Goal: Task Accomplishment & Management: Manage account settings

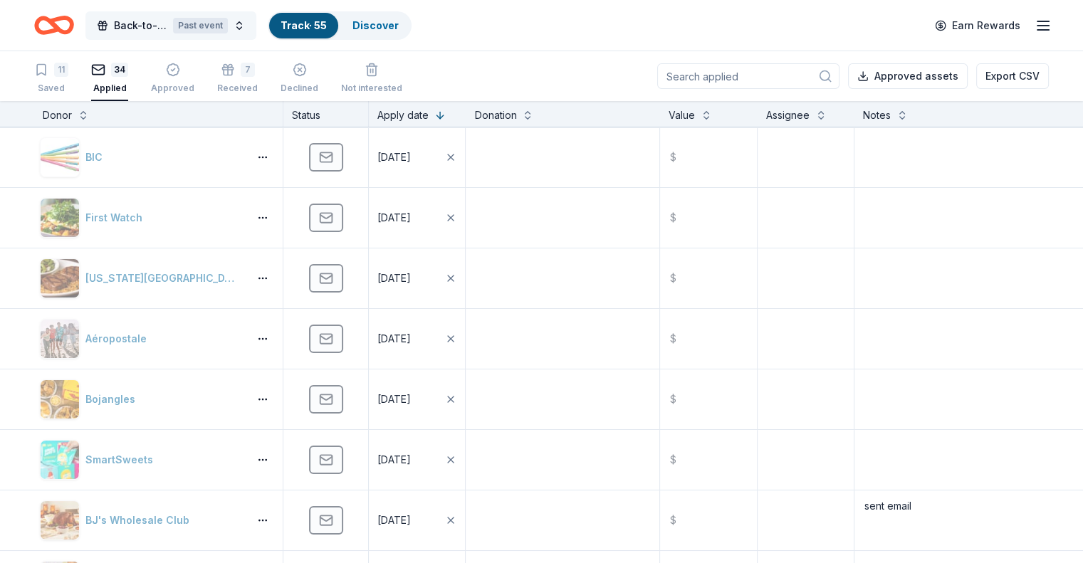
click at [136, 22] on button "Back-to-School Bingo Fundraiser Past event" at bounding box center [170, 25] width 171 height 28
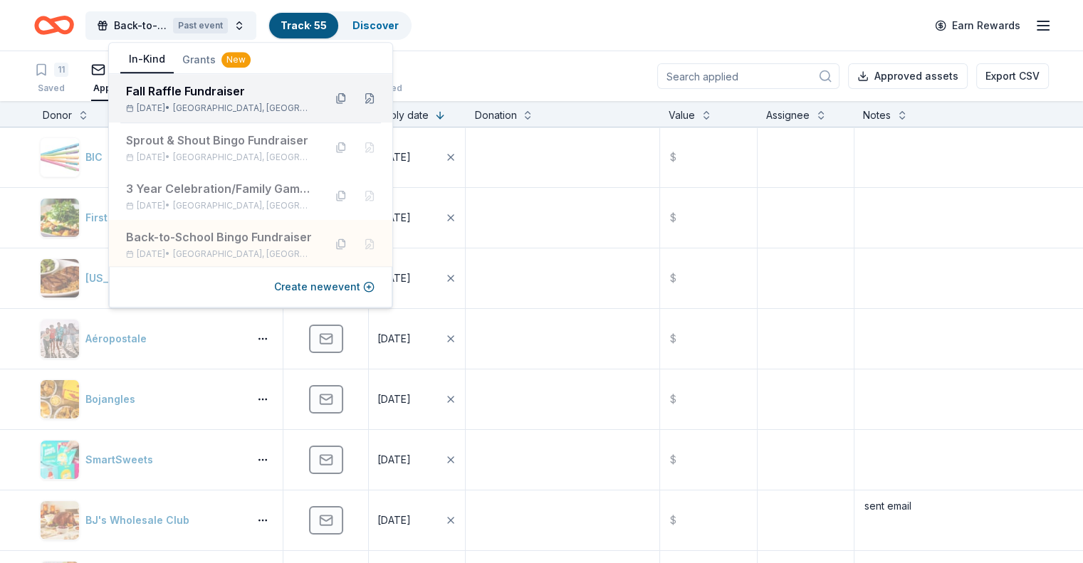
click at [168, 86] on div "Fall Raffle Fundraiser" at bounding box center [219, 91] width 187 height 17
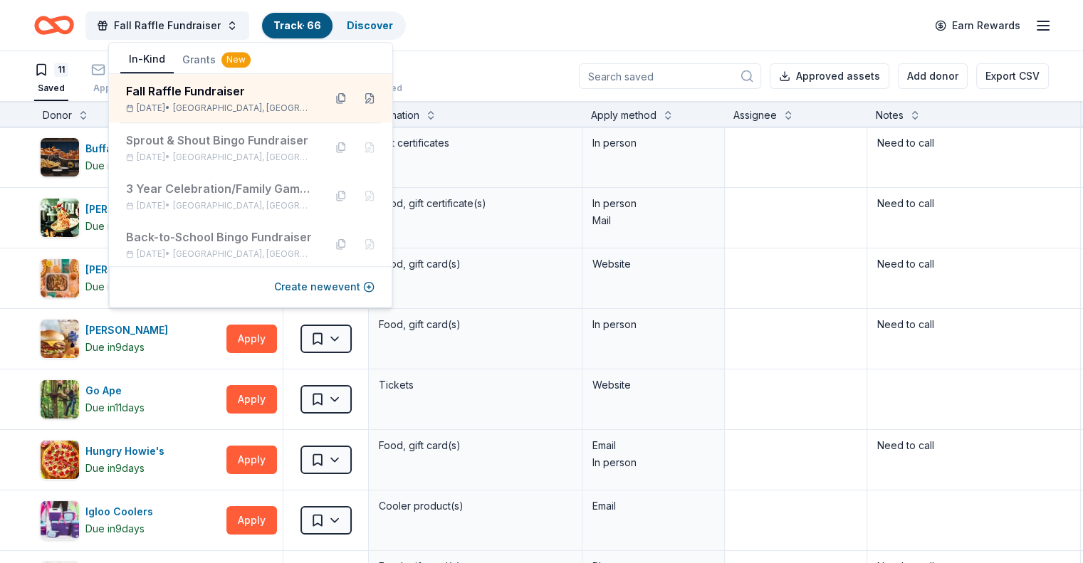
click at [36, 82] on div "11 Saved 46 Applied 2 Approved 3 Received Declined Not interested Approved asse…" at bounding box center [541, 76] width 1083 height 50
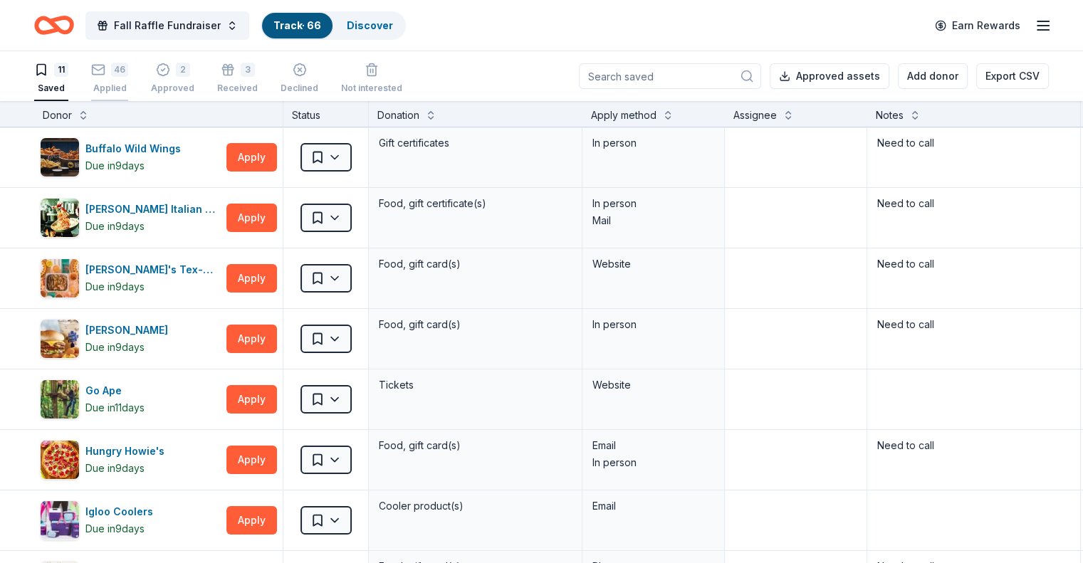
click at [105, 75] on icon "button" at bounding box center [98, 70] width 14 height 14
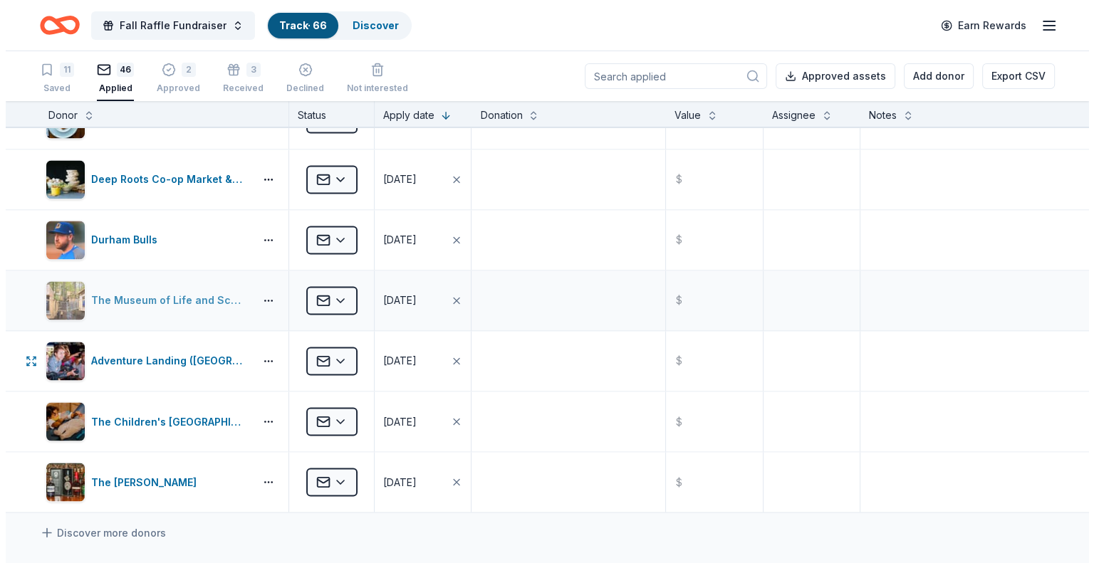
scroll to position [2422, 0]
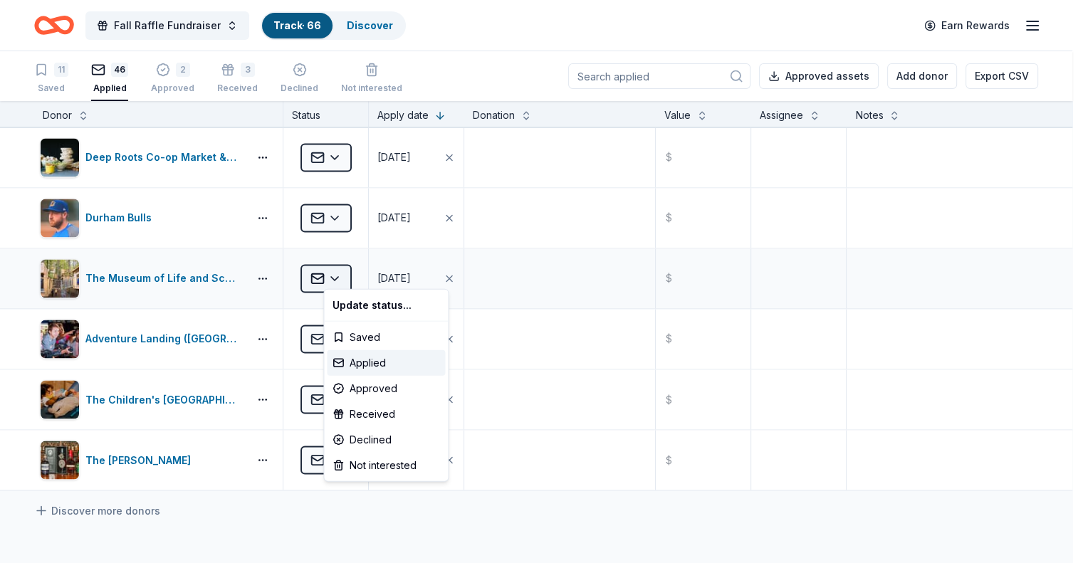
click at [353, 266] on html "Fall Raffle Fundraiser Track · 66 Discover Earn Rewards 11 Saved 46 Applied 2 A…" at bounding box center [541, 281] width 1083 height 563
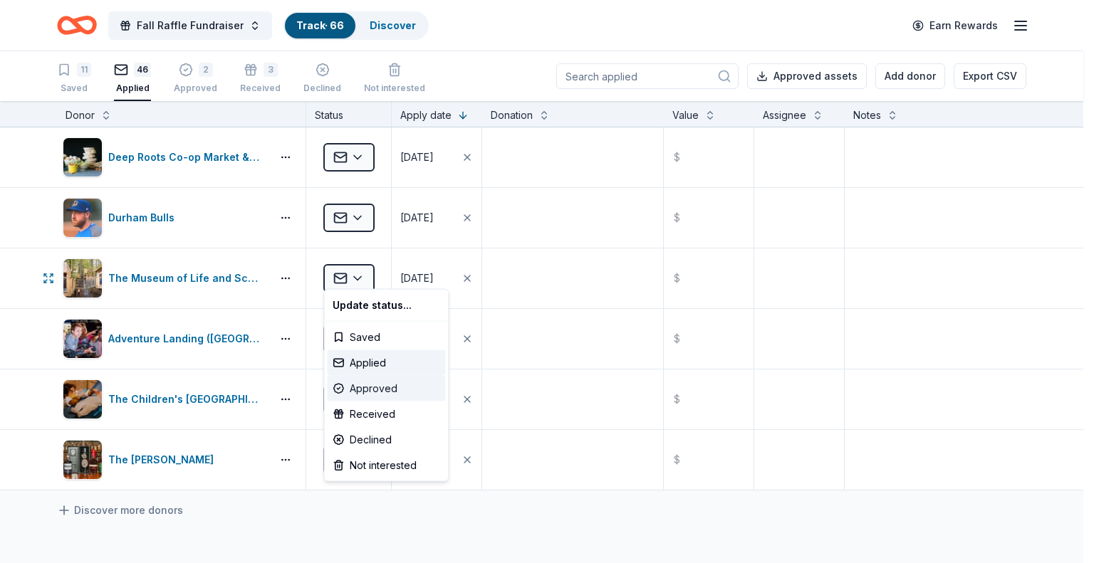
click at [370, 385] on div "Approved" at bounding box center [386, 389] width 118 height 26
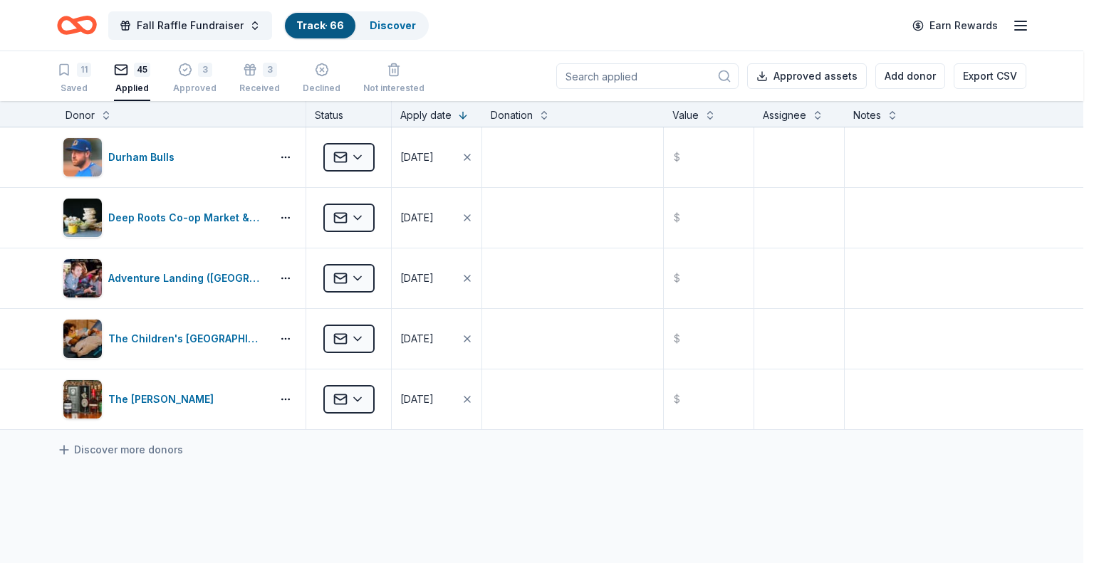
scroll to position [1757, 0]
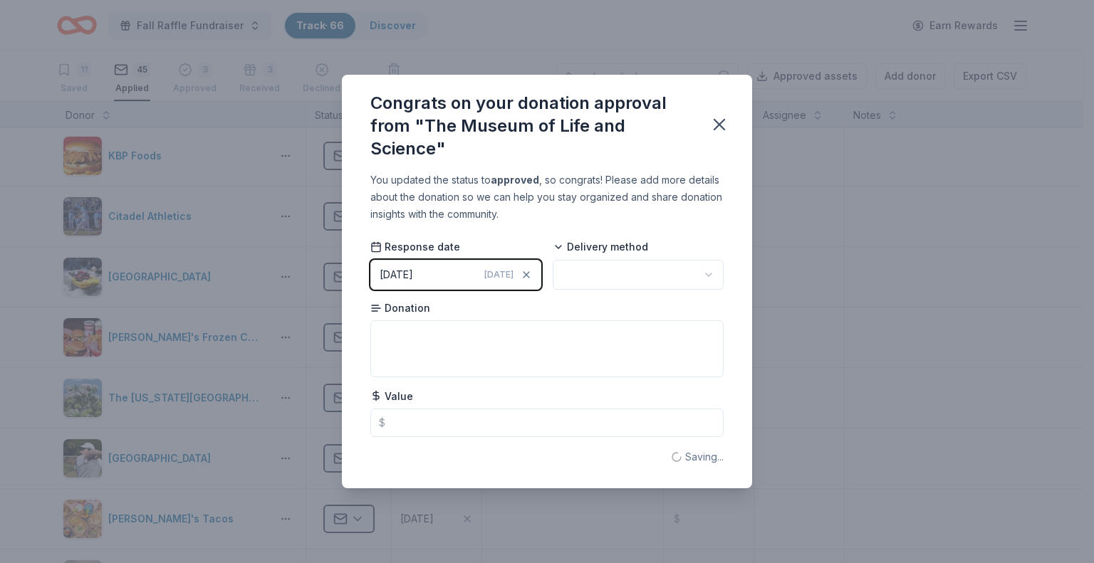
click at [587, 271] on html "Fall Raffle Fundraiser Track · 66 Discover Earn Rewards 11 Saved 45 Applied 3 A…" at bounding box center [547, 281] width 1094 height 563
click at [528, 343] on textarea at bounding box center [546, 349] width 353 height 57
type textarea "4 passes being mailed"
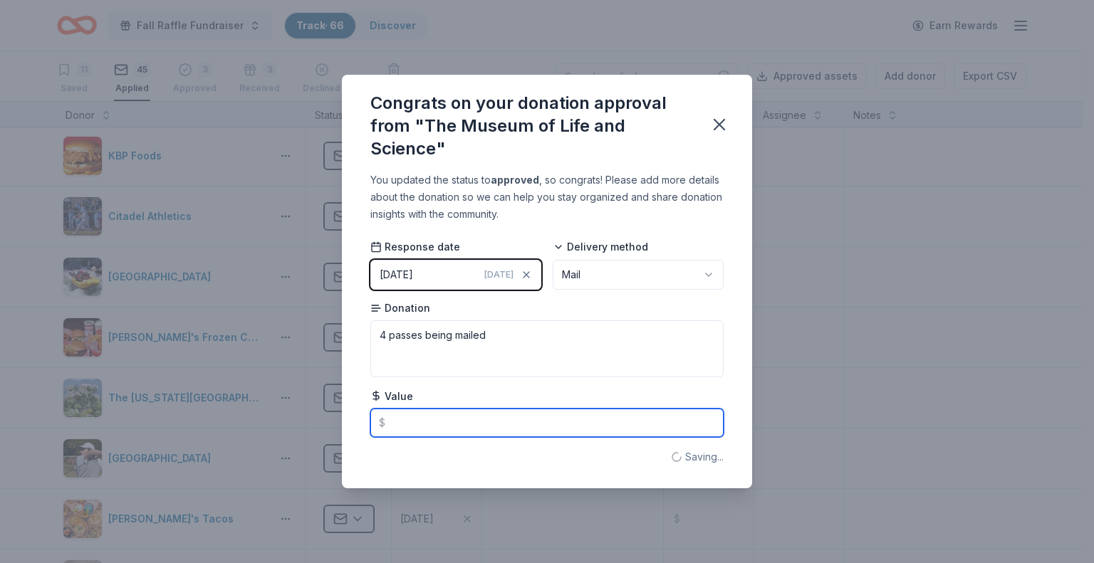
click at [439, 430] on input "text" at bounding box center [546, 423] width 353 height 28
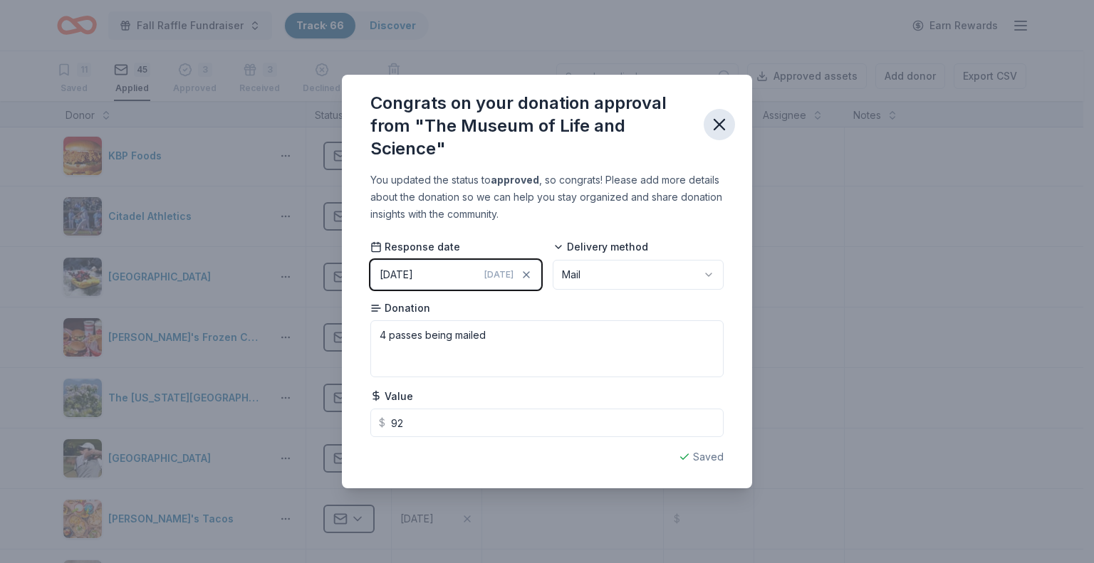
type input "92.00"
click at [717, 120] on icon "button" at bounding box center [719, 125] width 20 height 20
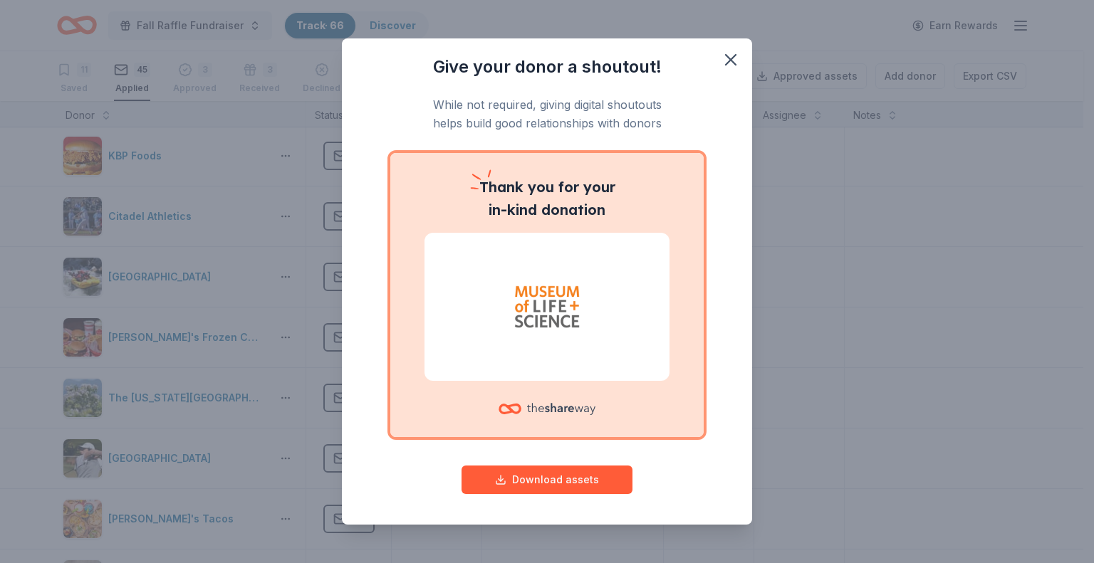
click at [588, 349] on img at bounding box center [547, 306] width 211 height 91
